Goal: Task Accomplishment & Management: Manage account settings

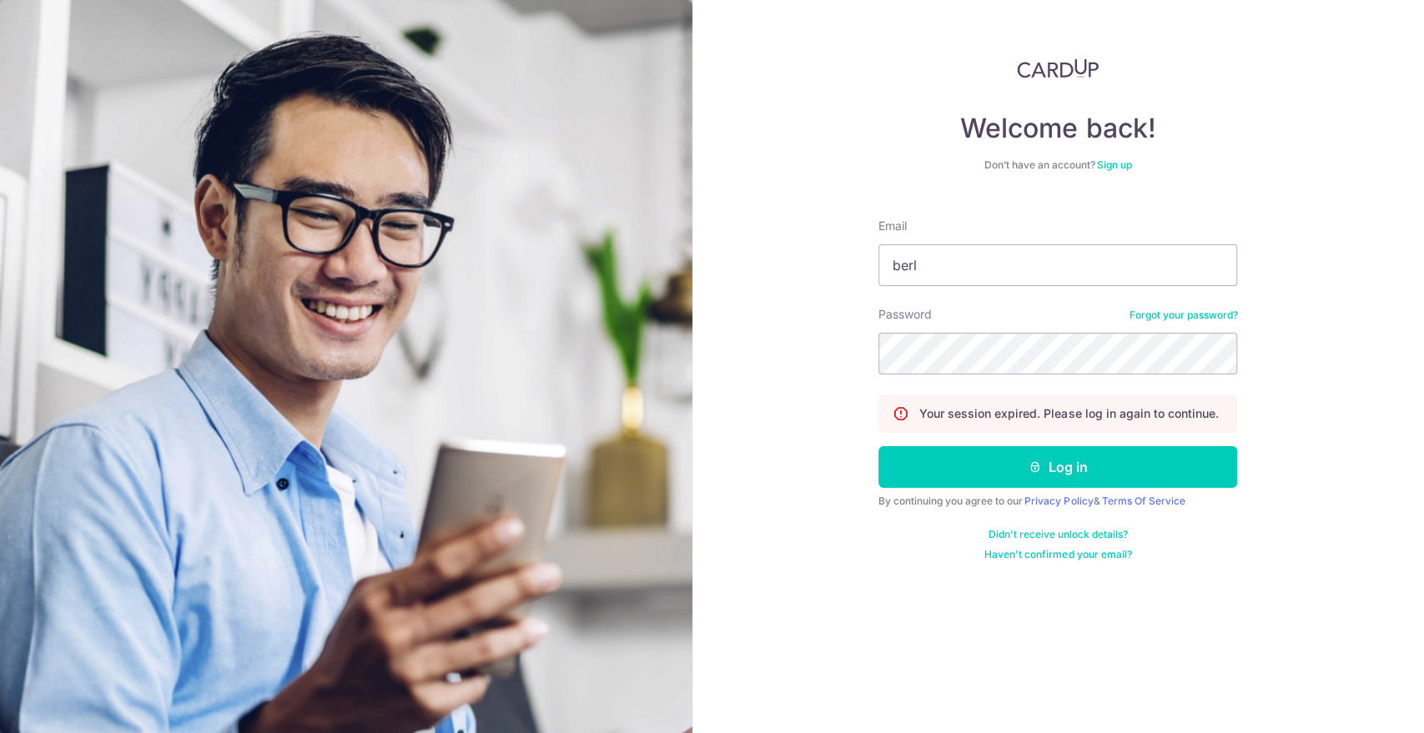
type input "[EMAIL_ADDRESS][DOMAIN_NAME]"
click at [879, 446] on button "Log in" at bounding box center [1058, 467] width 359 height 42
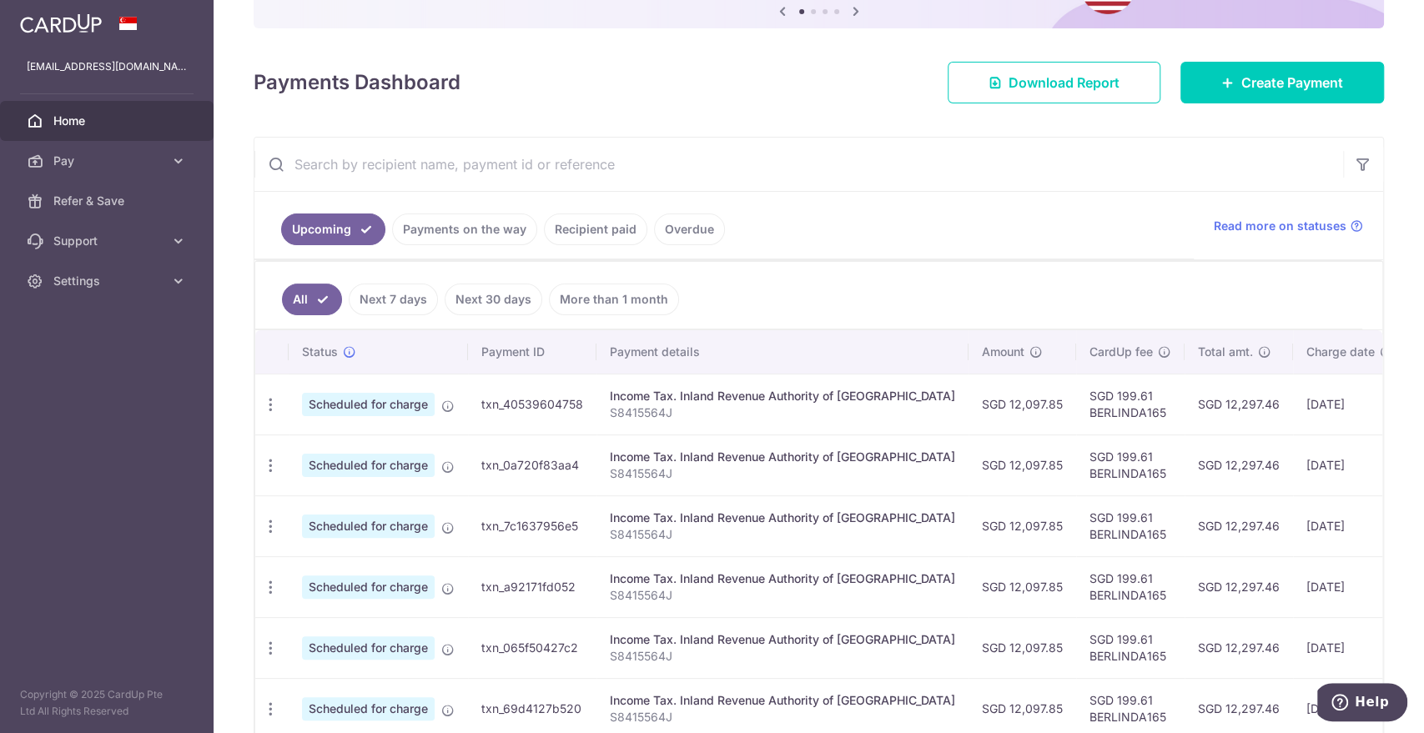
scroll to position [280, 0]
